Goal: Task Accomplishment & Management: Complete application form

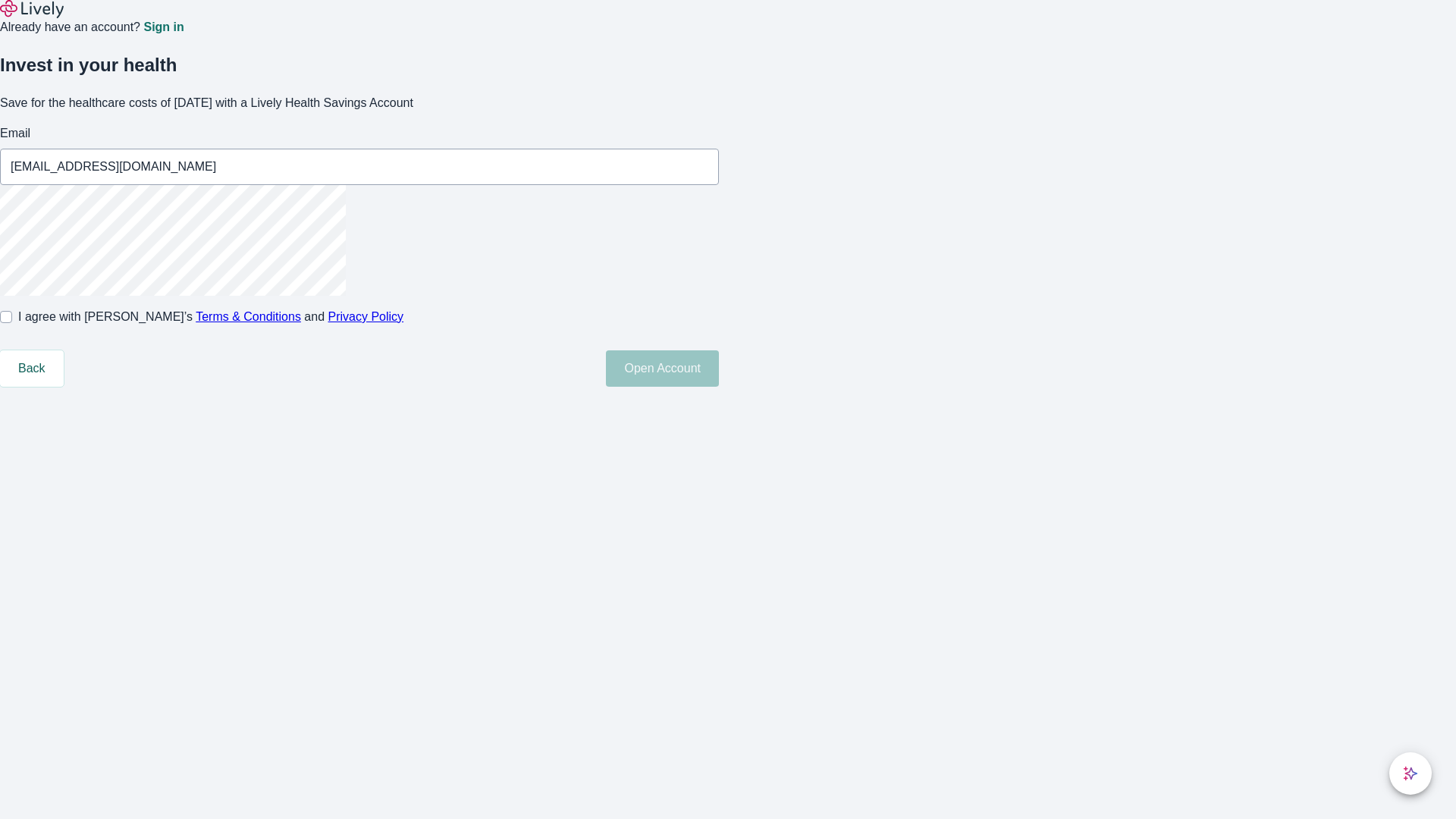
click at [12, 323] on input "I agree with Lively’s Terms & Conditions and Privacy Policy" at bounding box center [6, 317] width 12 height 12
checkbox input "true"
click at [719, 387] on button "Open Account" at bounding box center [662, 369] width 113 height 36
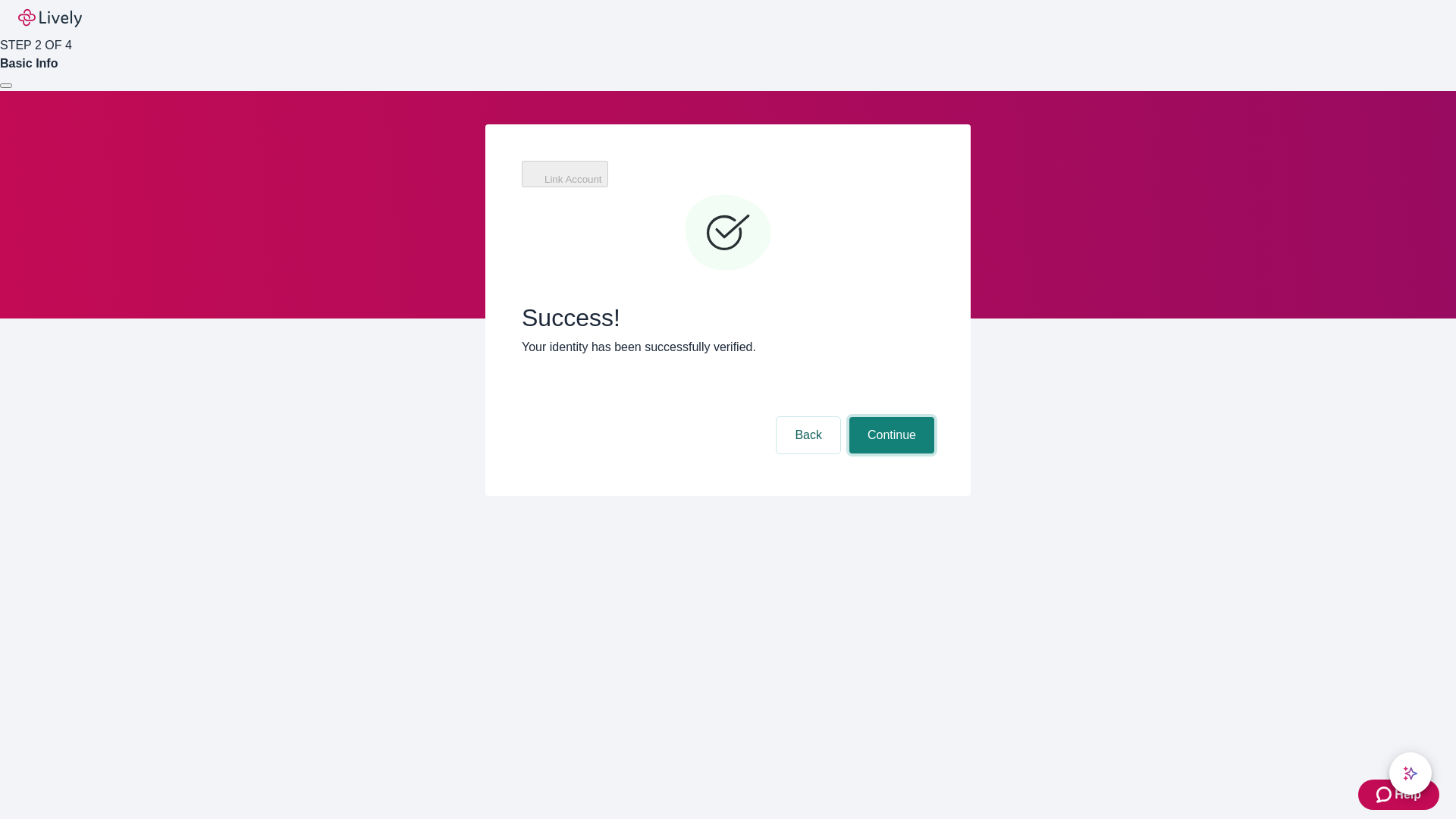
click at [889, 417] on button "Continue" at bounding box center [891, 435] width 85 height 36
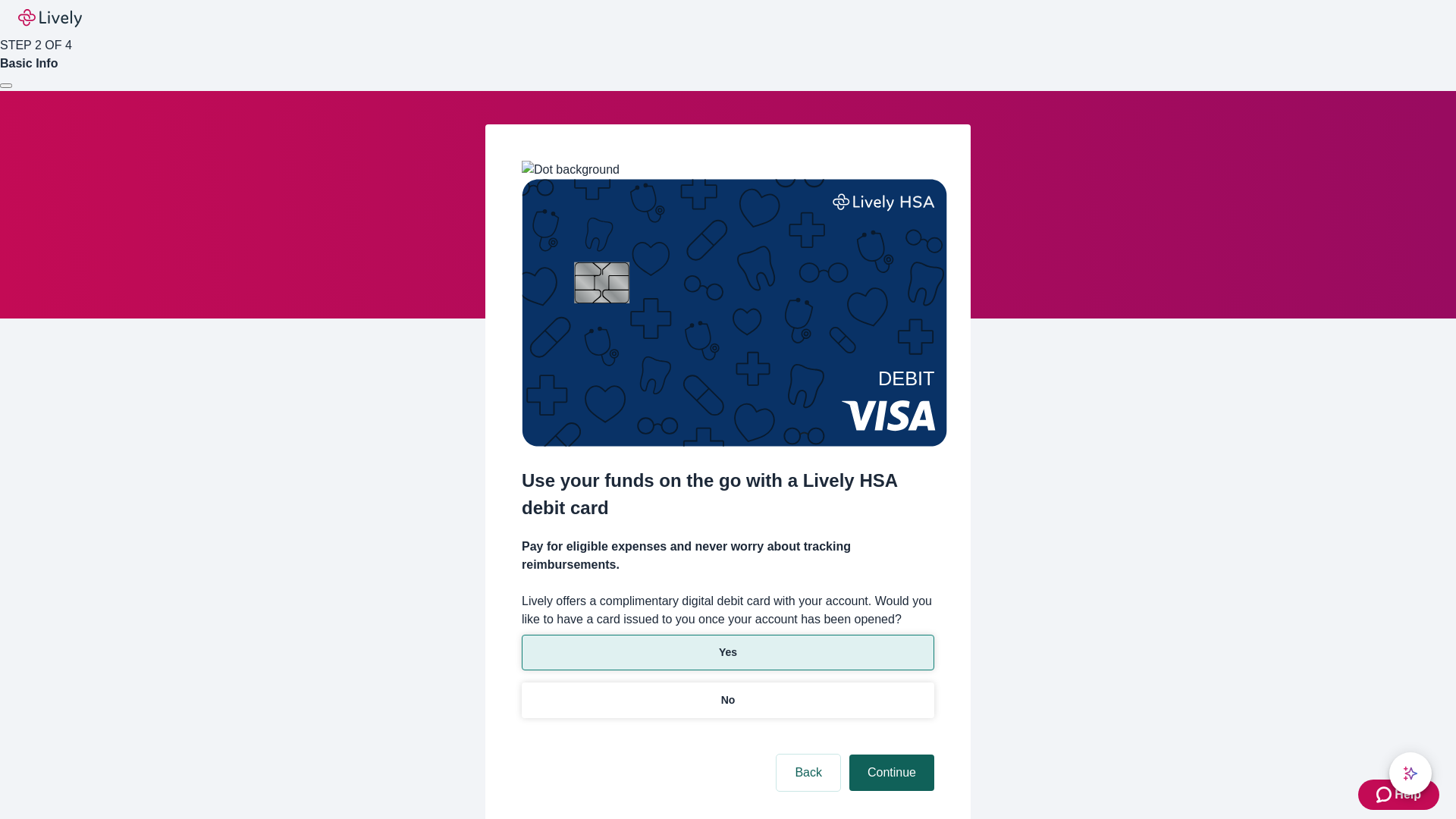
click at [728, 692] on p "No" at bounding box center [728, 700] width 15 height 16
click at [889, 754] on button "Continue" at bounding box center [891, 772] width 85 height 36
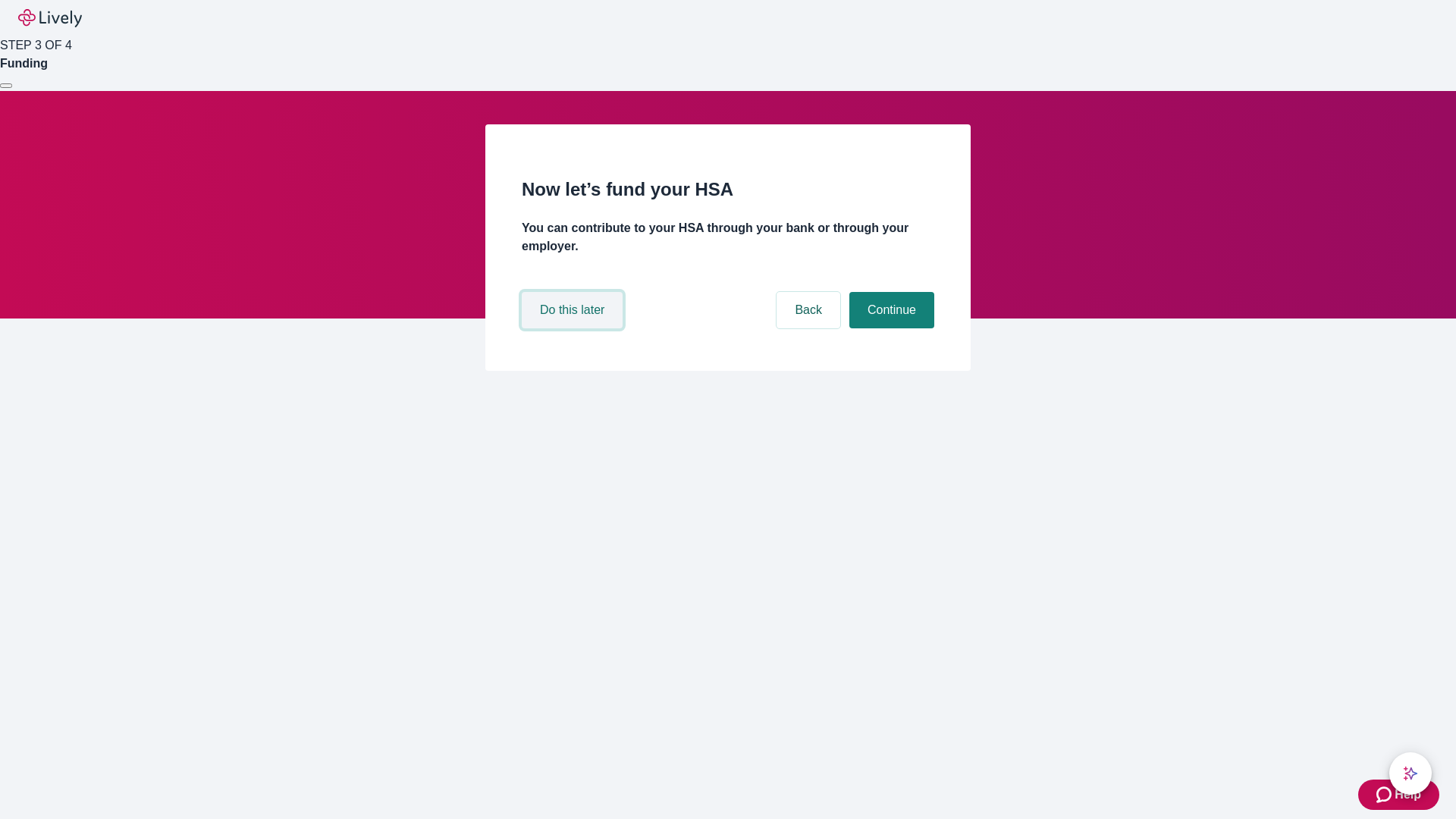
click at [574, 328] on button "Do this later" at bounding box center [572, 310] width 101 height 36
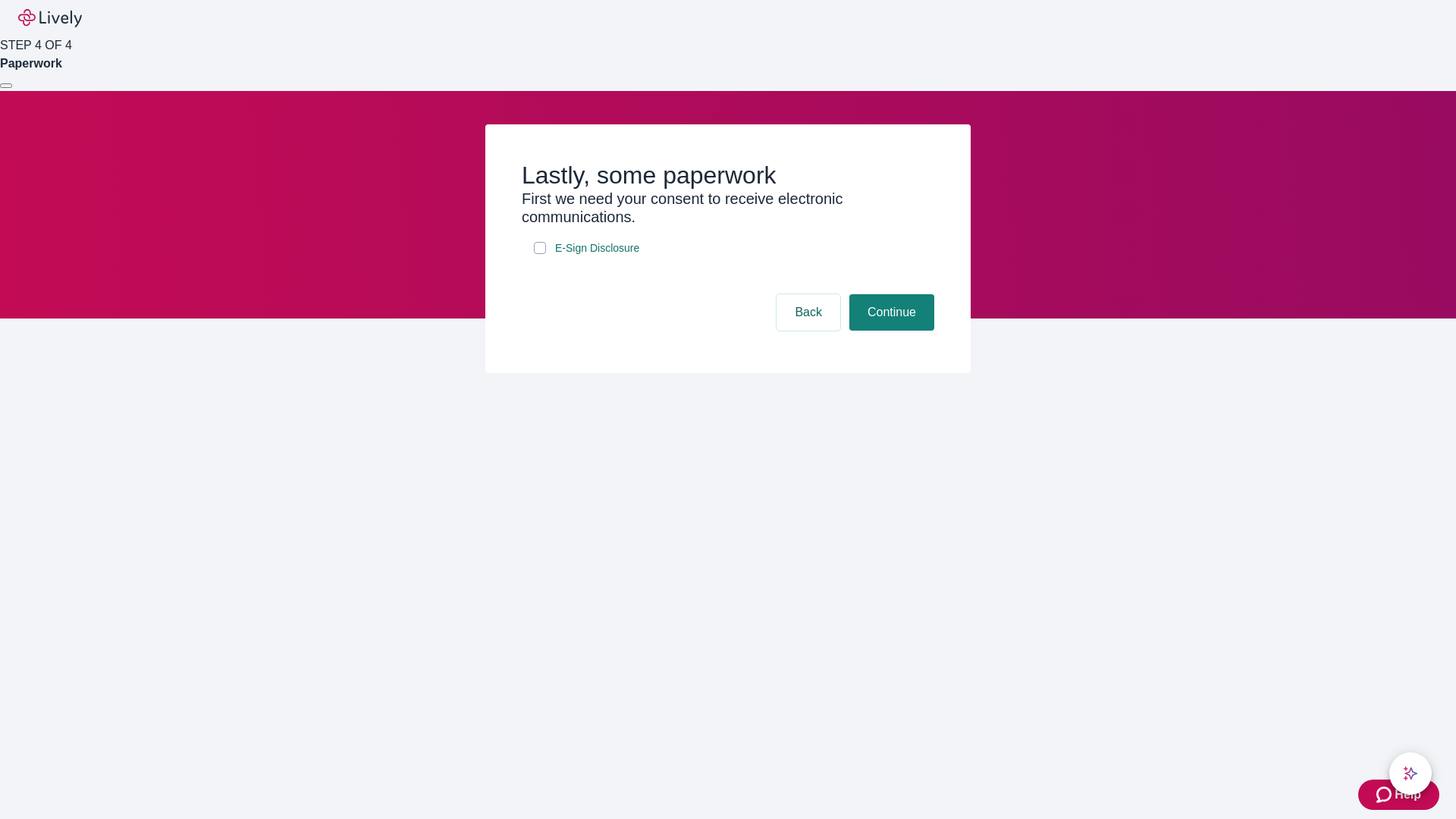
click at [540, 254] on input "E-Sign Disclosure" at bounding box center [540, 248] width 12 height 12
checkbox input "true"
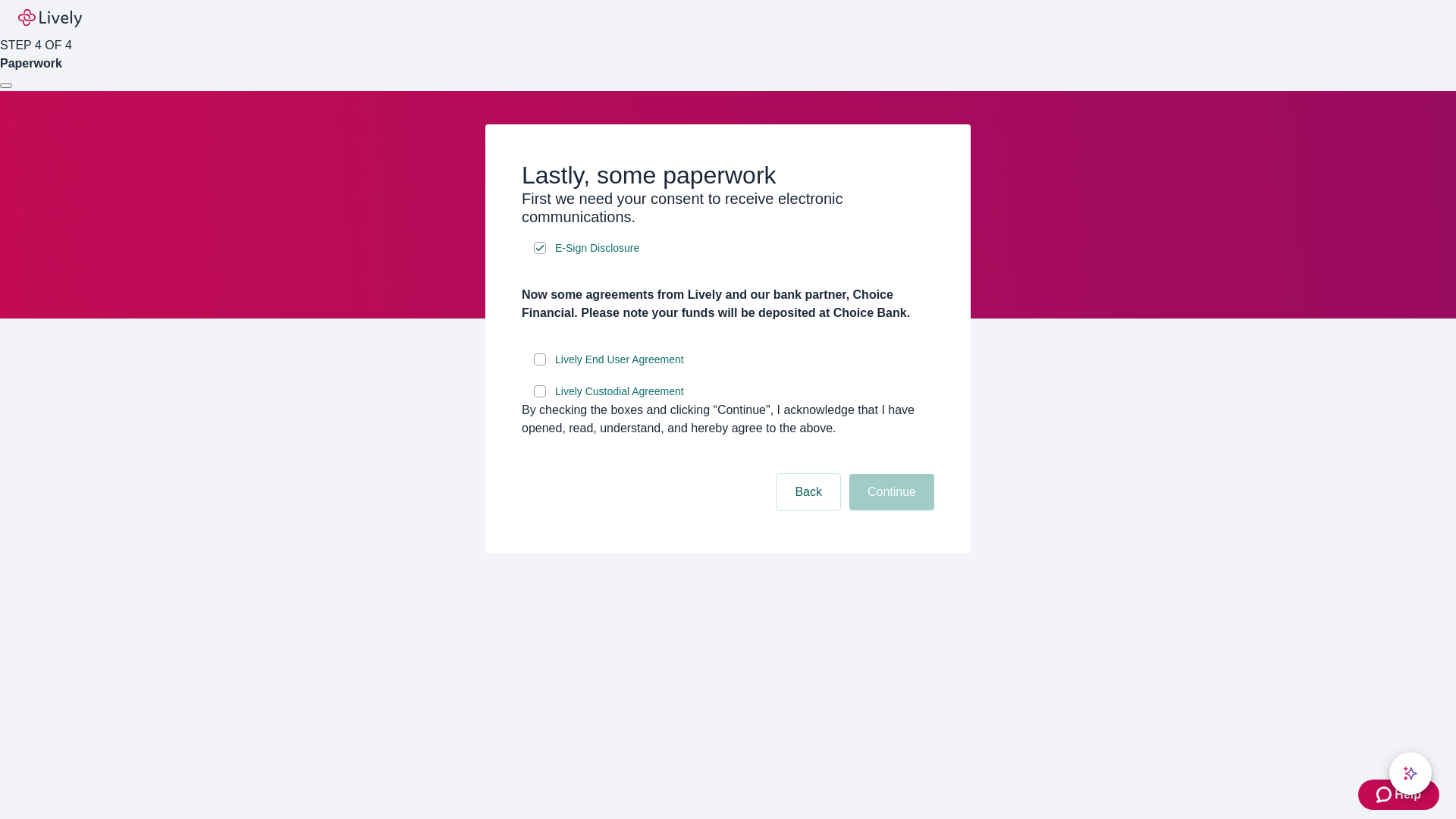
click at [540, 365] on input "Lively End User Agreement" at bounding box center [540, 359] width 12 height 12
checkbox input "true"
click at [540, 397] on input "Lively Custodial Agreement" at bounding box center [540, 391] width 12 height 12
checkbox input "true"
click at [889, 511] on button "Continue" at bounding box center [891, 492] width 85 height 36
